Goal: Task Accomplishment & Management: Complete application form

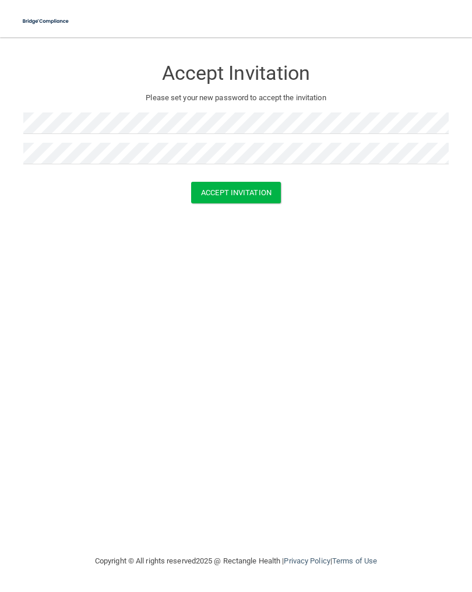
click at [240, 191] on button "Accept Invitation" at bounding box center [236, 193] width 90 height 22
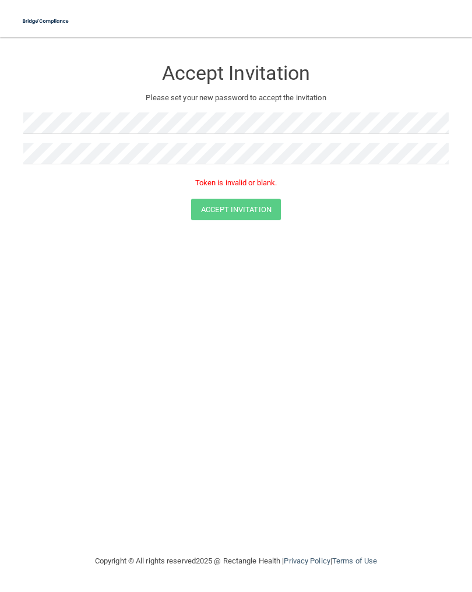
click at [230, 177] on p "Token is invalid or blank." at bounding box center [236, 183] width 426 height 14
click at [209, 185] on p "Token is invalid or blank." at bounding box center [236, 183] width 426 height 14
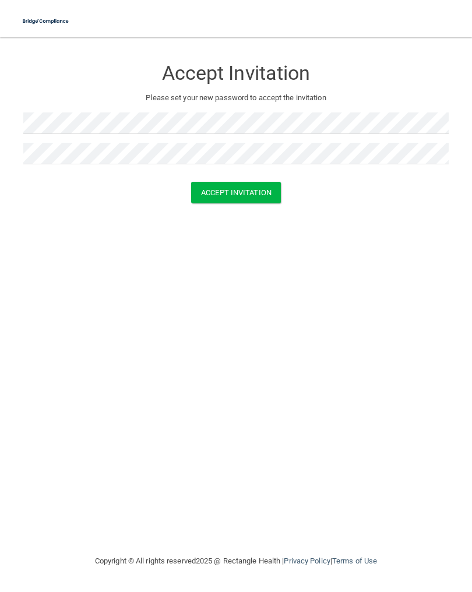
click at [237, 194] on button "Accept Invitation" at bounding box center [236, 193] width 90 height 22
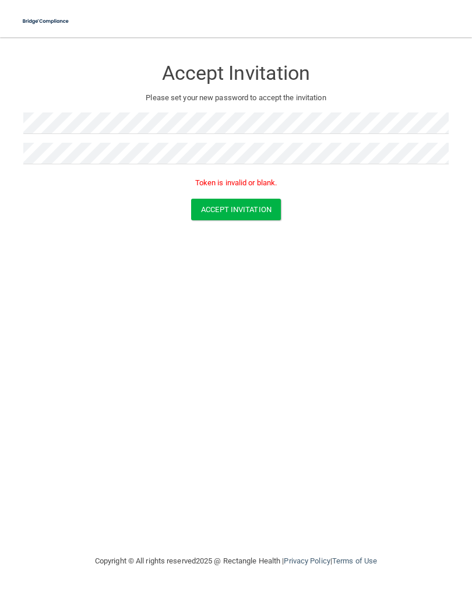
click at [469, 369] on main "Accept Invitation Please set your new password to accept the invitation Token i…" at bounding box center [236, 314] width 472 height 555
click at [202, 449] on div "Accept Invitation Please set your new password to accept the invitation Token i…" at bounding box center [236, 296] width 426 height 494
click at [429, 83] on h3 "Accept Invitation" at bounding box center [236, 73] width 426 height 22
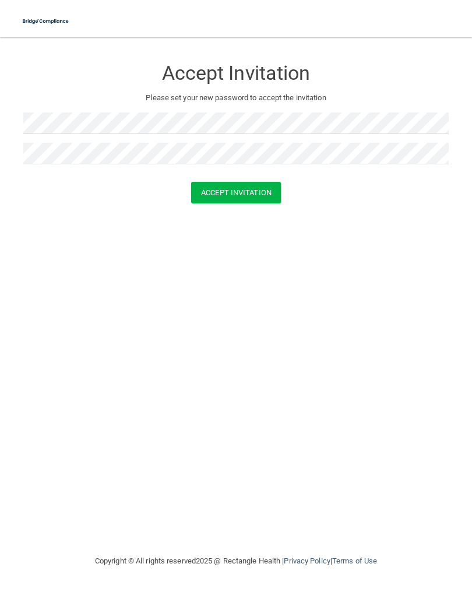
click at [245, 196] on button "Accept Invitation" at bounding box center [236, 193] width 90 height 22
